Goal: Find specific page/section: Find specific page/section

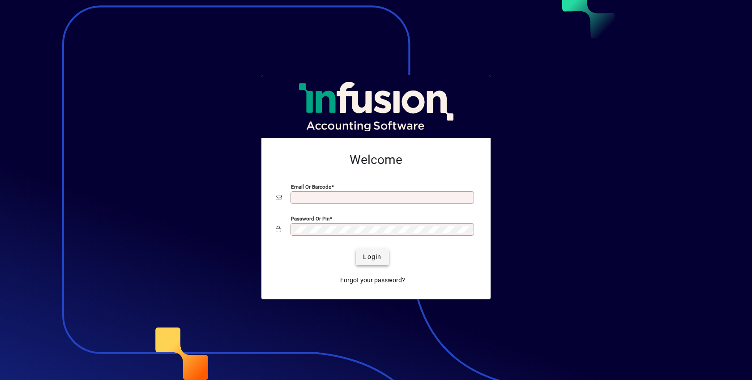
type input "**********"
click at [371, 256] on span "Login" at bounding box center [372, 256] width 18 height 9
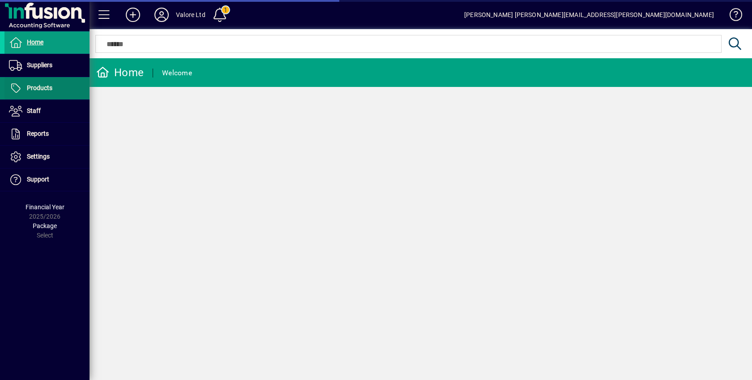
click at [51, 82] on span at bounding box center [46, 87] width 85 height 21
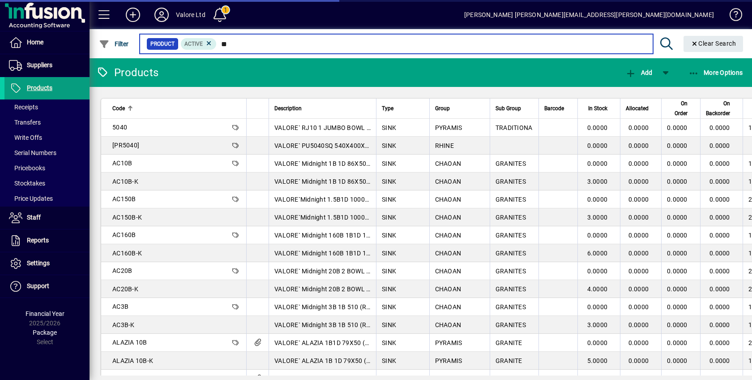
type input "***"
